Goal: Task Accomplishment & Management: Complete application form

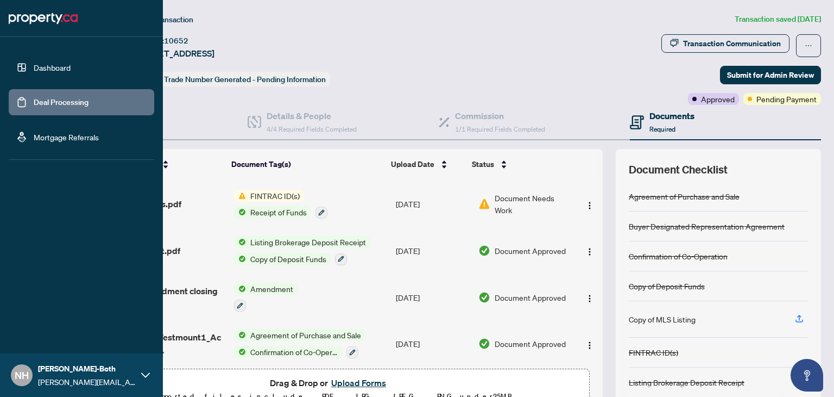
click at [65, 71] on link "Dashboard" at bounding box center [52, 67] width 37 height 10
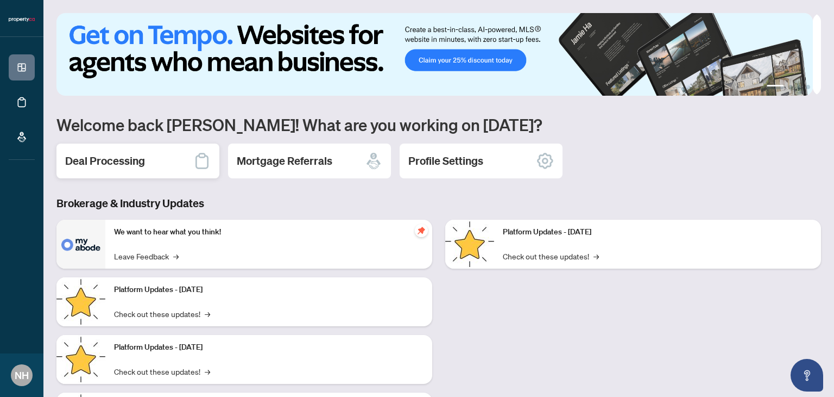
click at [133, 144] on div "Deal Processing" at bounding box center [137, 160] width 163 height 35
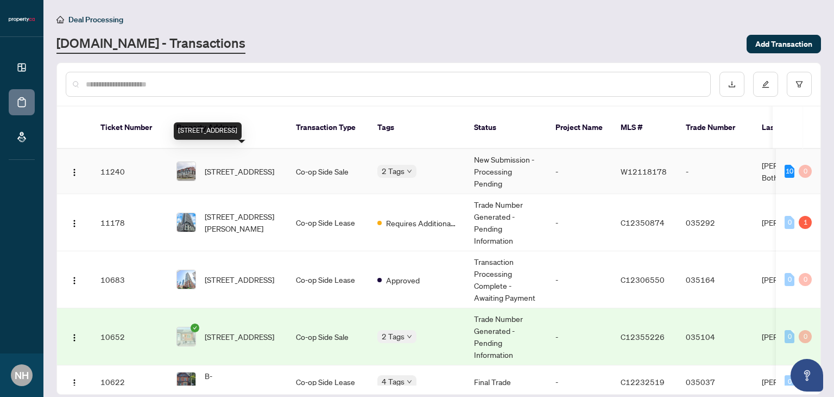
click at [265, 165] on span "[STREET_ADDRESS]" at bounding box center [240, 171] width 70 height 12
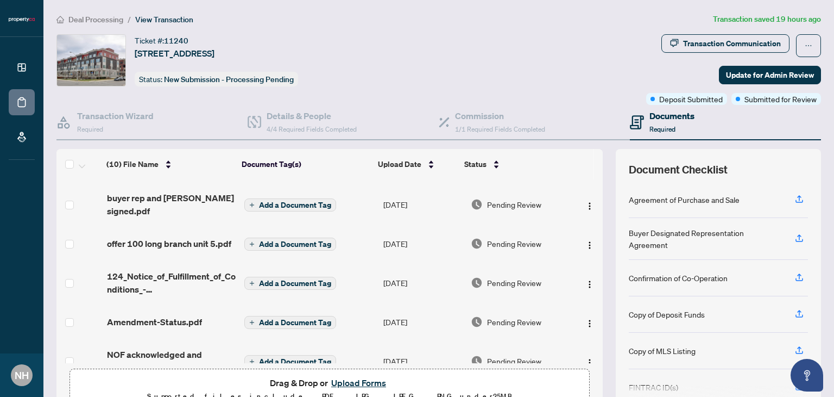
scroll to position [54, 0]
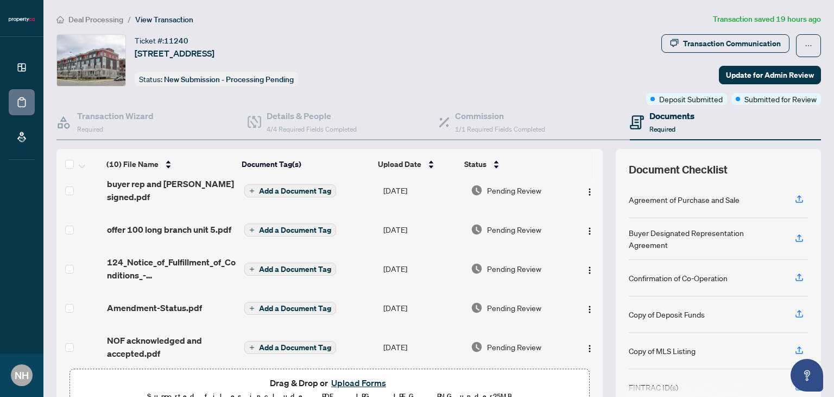
click at [343, 377] on button "Upload Forms" at bounding box center [358, 382] width 61 height 14
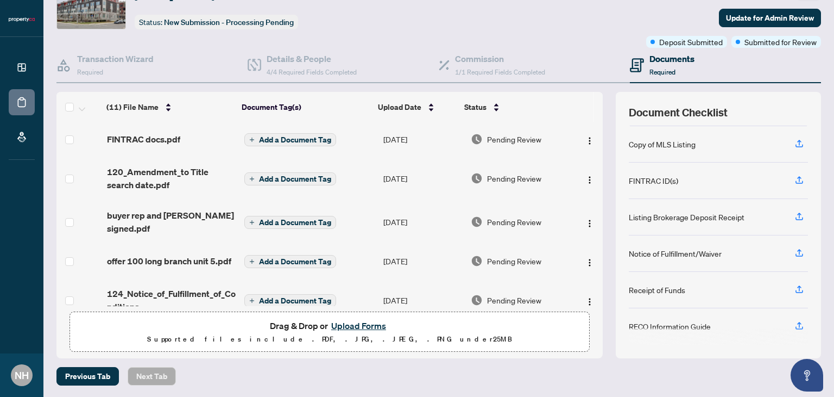
scroll to position [0, 0]
click at [749, 16] on span "Update for Admin Review" at bounding box center [770, 17] width 88 height 17
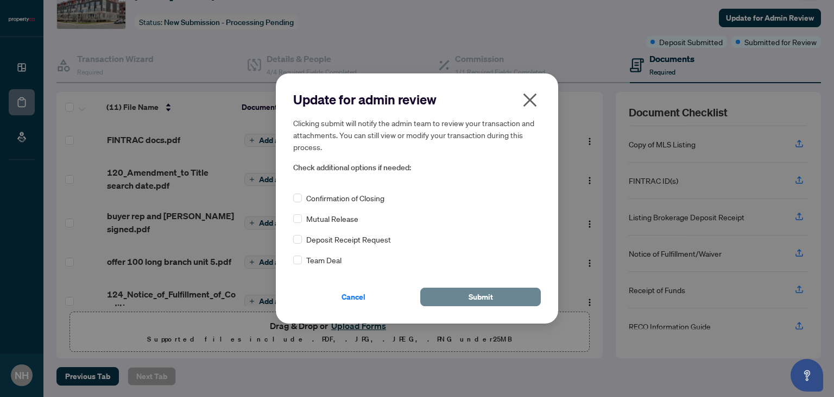
click at [461, 296] on button "Submit" at bounding box center [480, 296] width 121 height 18
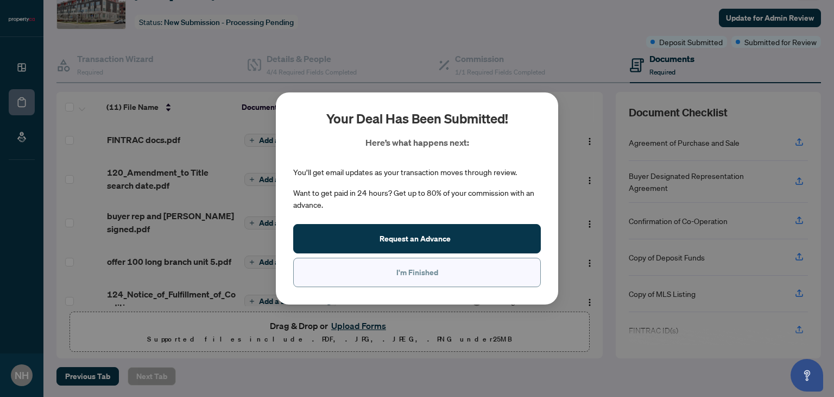
click at [444, 275] on button "I'm Finished" at bounding box center [417, 271] width 248 height 29
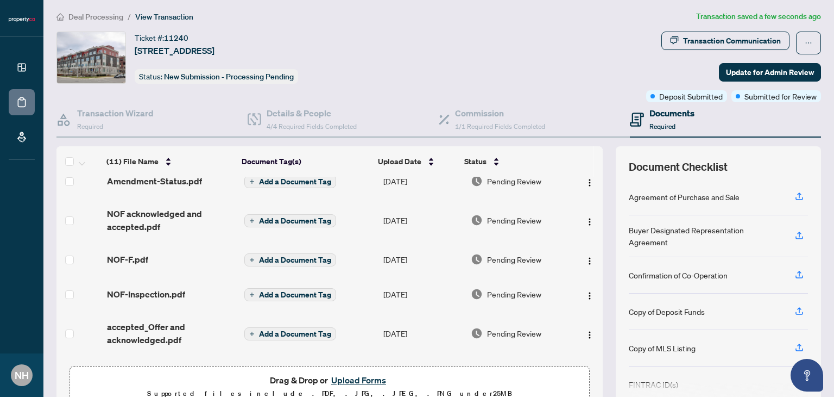
scroll to position [237, 0]
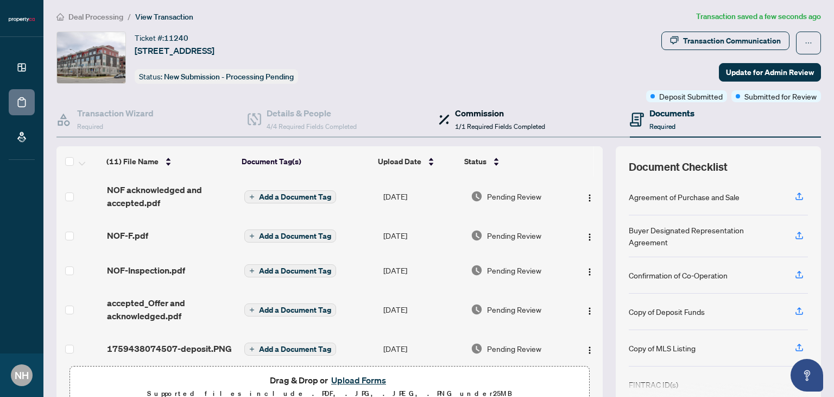
click at [491, 111] on h4 "Commission" at bounding box center [500, 112] width 90 height 13
